Goal: Task Accomplishment & Management: Manage account settings

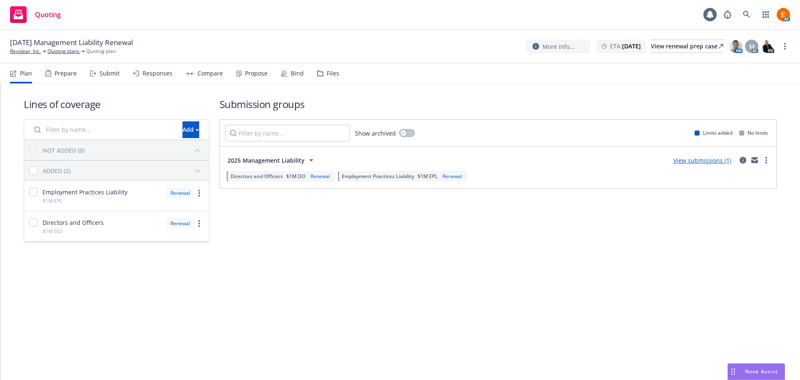
click at [327, 73] on div "Files" at bounding box center [333, 73] width 12 height 7
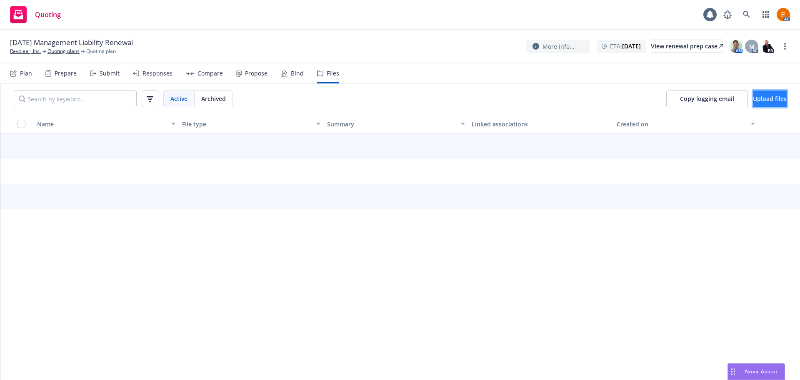
click at [754, 102] on span "Upload files" at bounding box center [770, 99] width 34 height 8
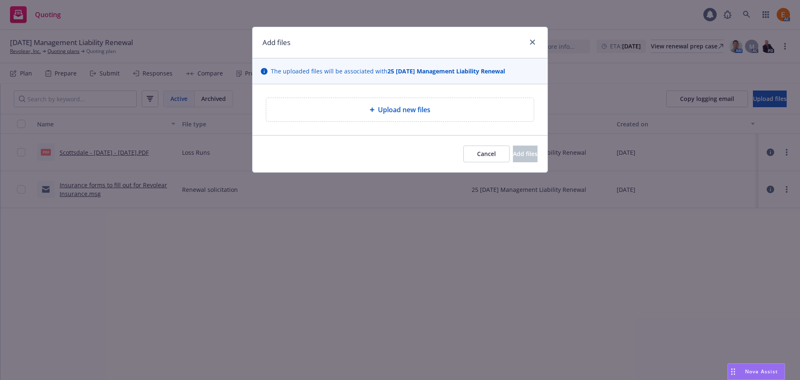
click at [401, 110] on span "Upload new files" at bounding box center [404, 110] width 52 height 10
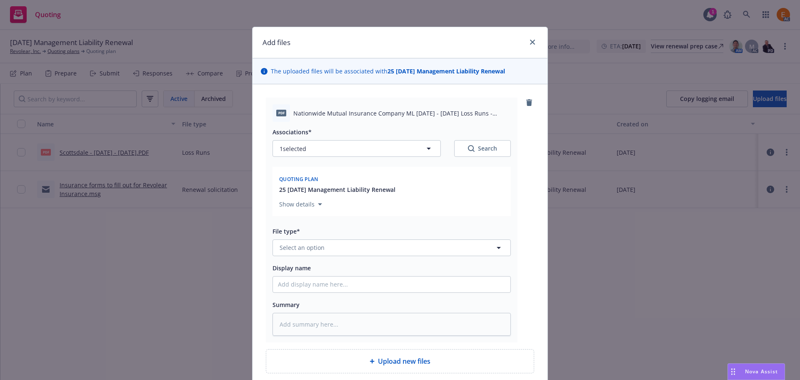
click at [391, 258] on div "Associations* 1 selected Search Quoting plan 25 [DATE] Management Liability Ren…" at bounding box center [391, 229] width 238 height 214
click at [389, 255] on button "Select an option" at bounding box center [391, 247] width 238 height 17
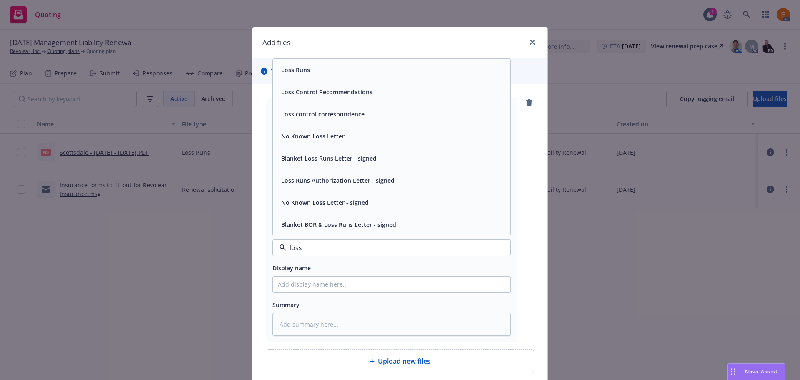
type input "loss r"
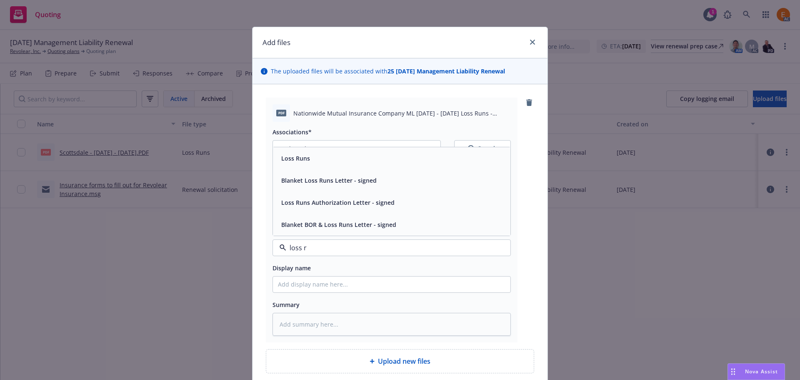
click at [319, 165] on div "Loss Runs" at bounding box center [391, 158] width 237 height 22
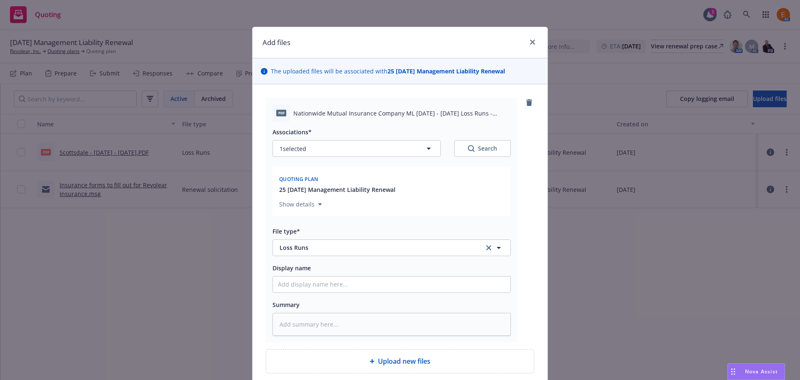
click at [460, 139] on div "Associations* 1 selected Search" at bounding box center [391, 142] width 238 height 30
click at [457, 144] on button "Search" at bounding box center [482, 148] width 57 height 17
type textarea "x"
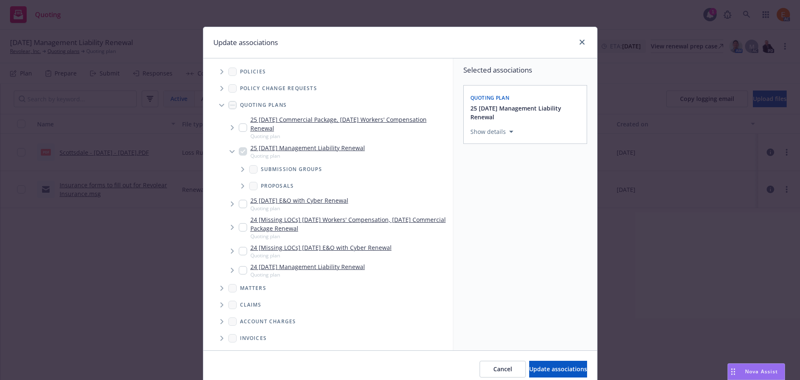
click at [219, 105] on icon "Tree Example" at bounding box center [221, 105] width 5 height 3
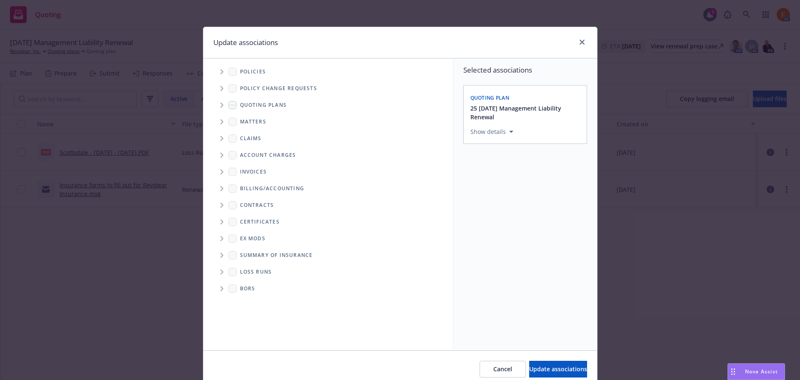
click at [215, 272] on span "Folder Tree Example" at bounding box center [221, 271] width 13 height 13
click at [259, 301] on link "2025" at bounding box center [259, 301] width 13 height 9
checkbox input "true"
click at [539, 369] on span "Update associations" at bounding box center [558, 369] width 58 height 8
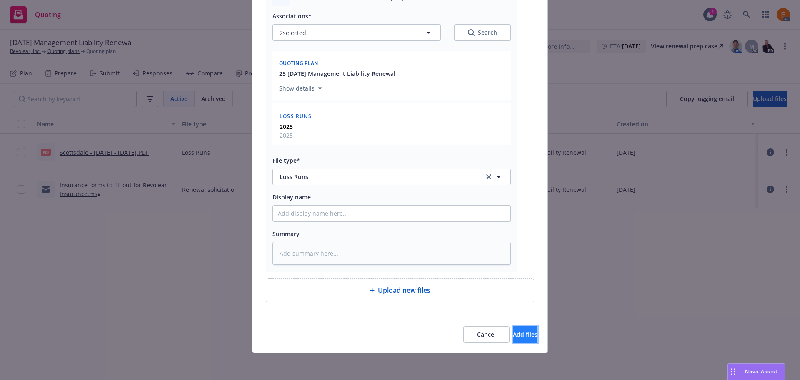
click at [522, 330] on button "Add files" at bounding box center [525, 334] width 25 height 17
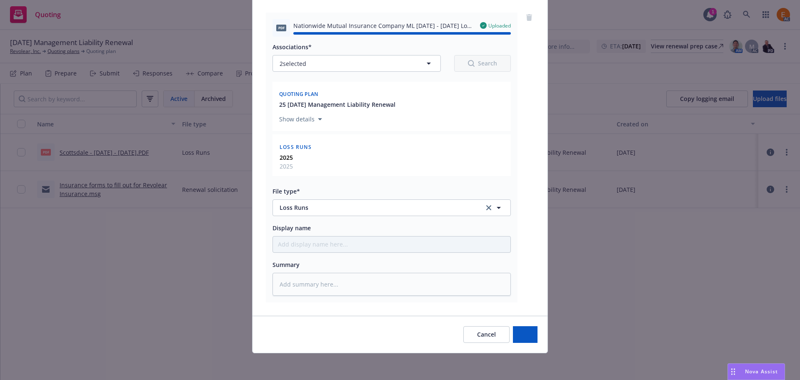
type textarea "x"
